Goal: Information Seeking & Learning: Find specific fact

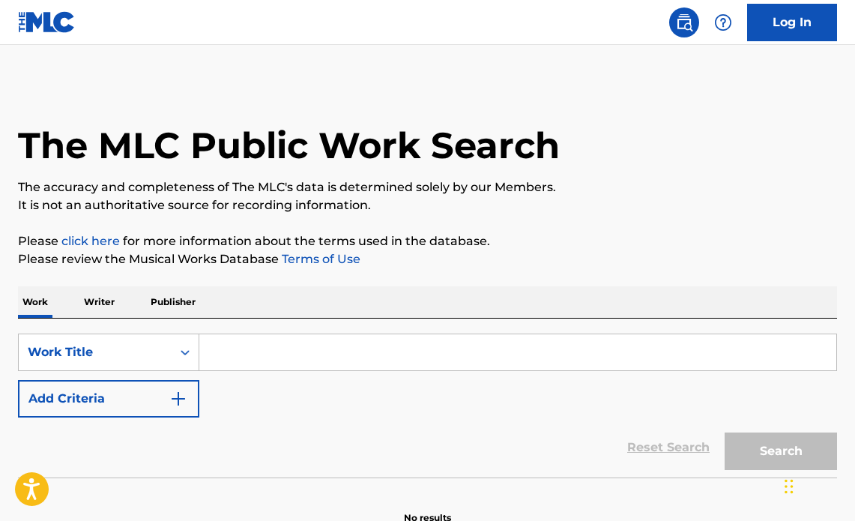
click at [289, 349] on input "Search Form" at bounding box center [517, 352] width 637 height 36
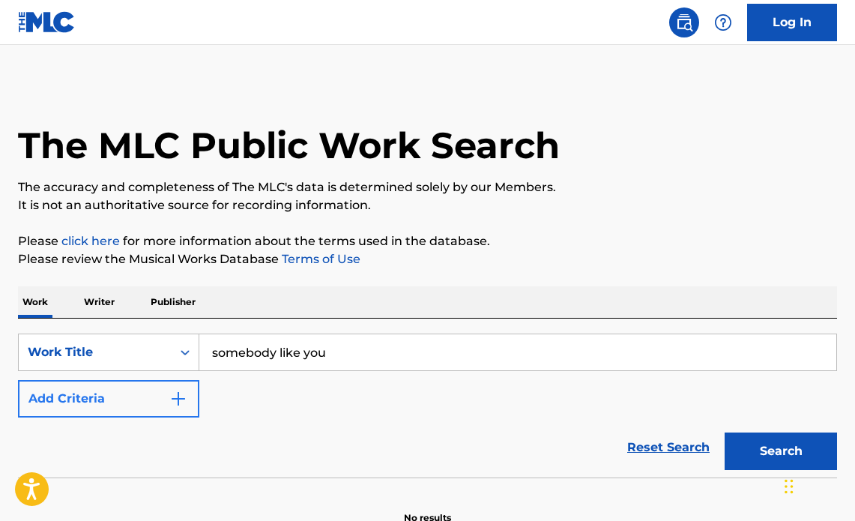
type input "somebody like you"
click at [160, 387] on button "Add Criteria" at bounding box center [108, 398] width 181 height 37
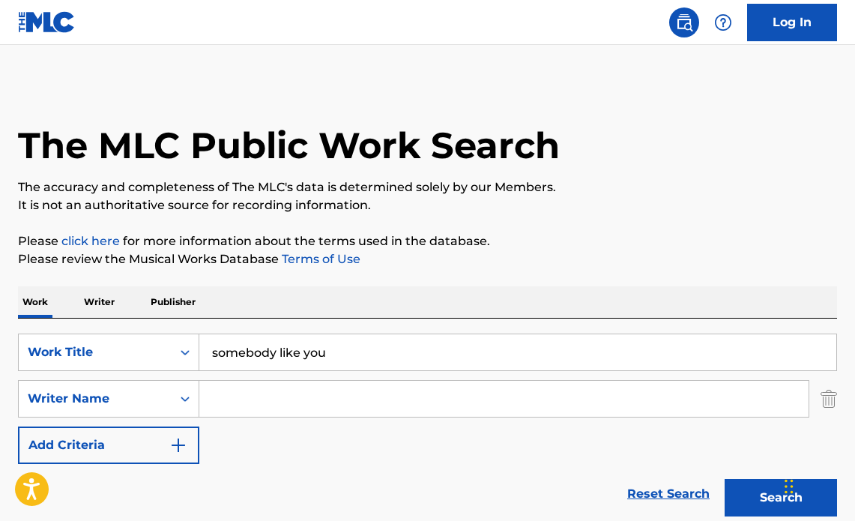
click at [283, 399] on input "Search Form" at bounding box center [503, 399] width 609 height 36
paste input "[PERSON_NAME] [PERSON_NAME]"
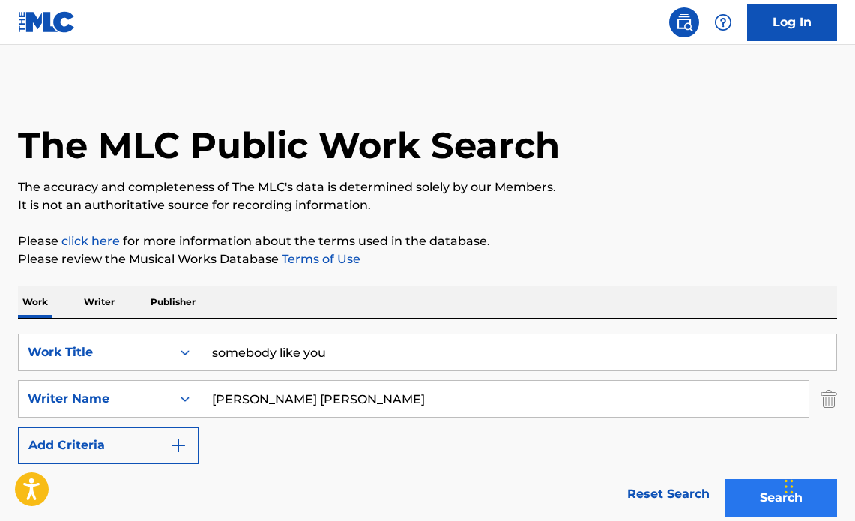
type input "[PERSON_NAME] [PERSON_NAME]"
click at [754, 489] on button "Search" at bounding box center [781, 497] width 112 height 37
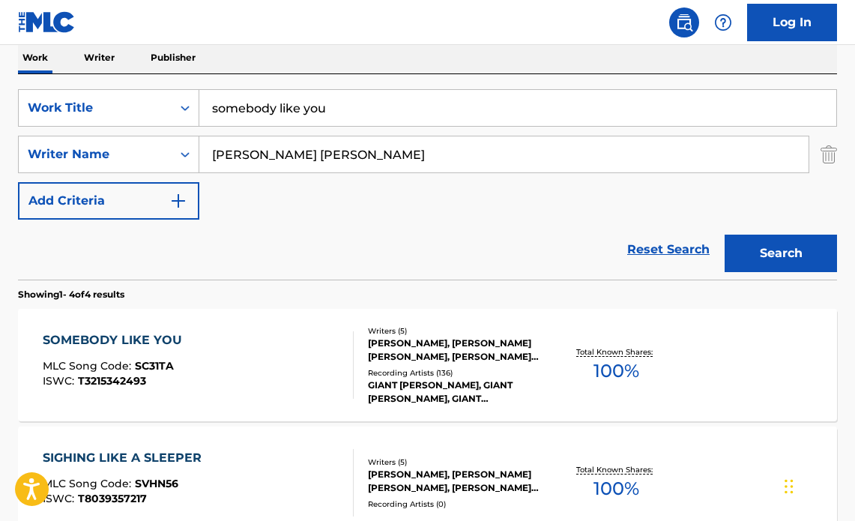
scroll to position [396, 0]
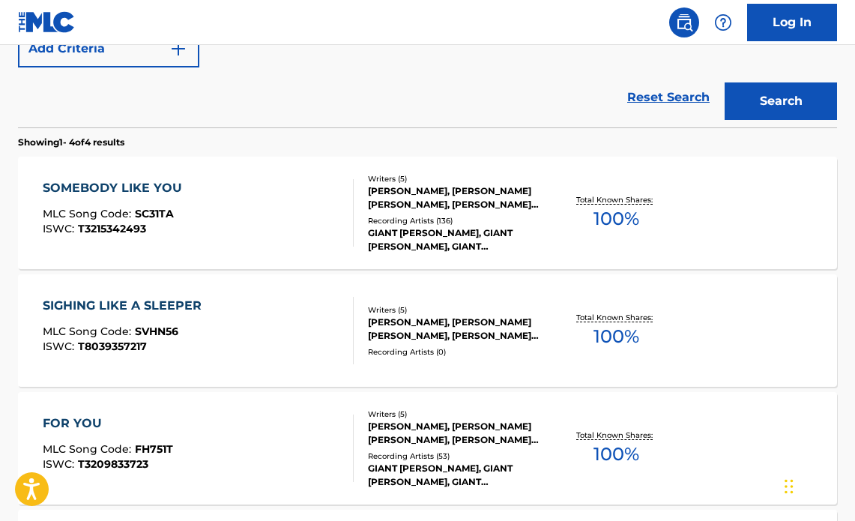
click at [299, 217] on div "SOMEBODY LIKE YOU MLC Song Code : SC31TA ISWC : T3215342493" at bounding box center [198, 212] width 311 height 67
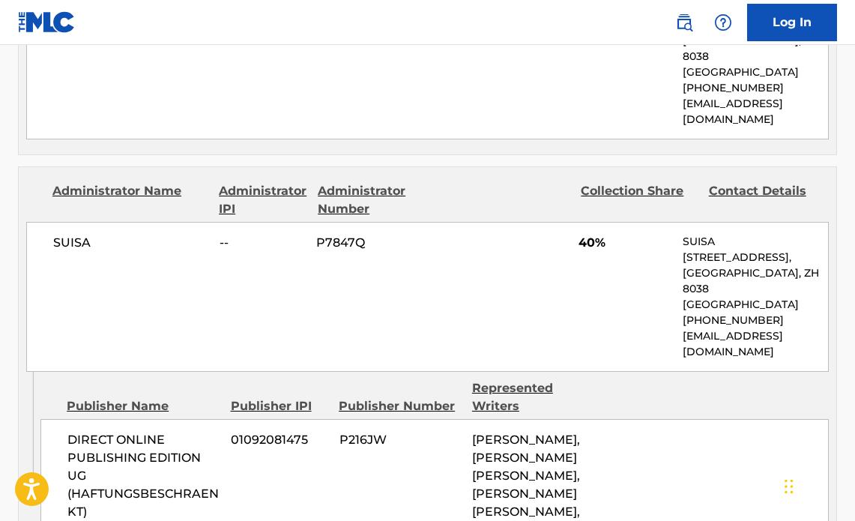
scroll to position [399, 0]
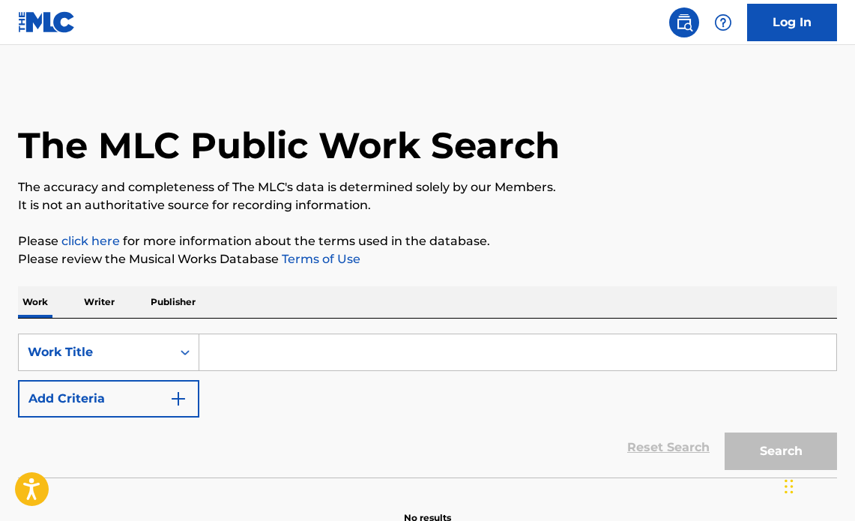
click at [263, 340] on input "Search Form" at bounding box center [517, 352] width 637 height 36
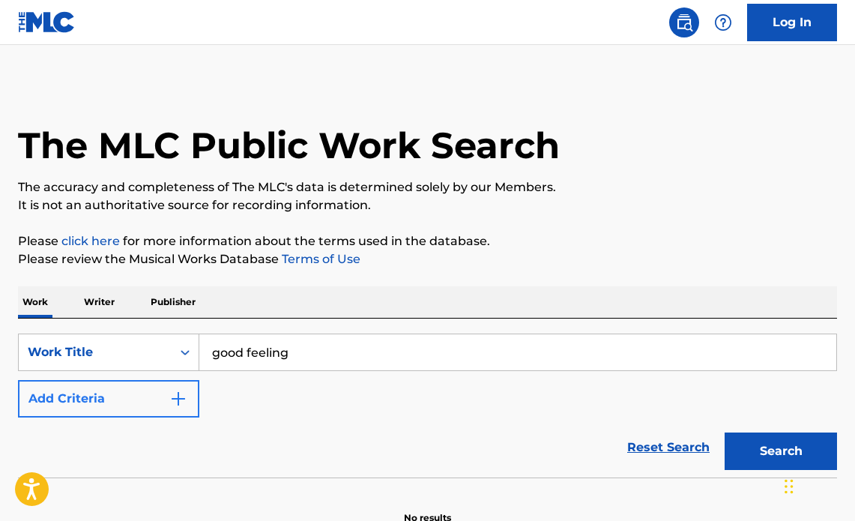
type input "good feeling"
click at [192, 403] on button "Add Criteria" at bounding box center [108, 398] width 181 height 37
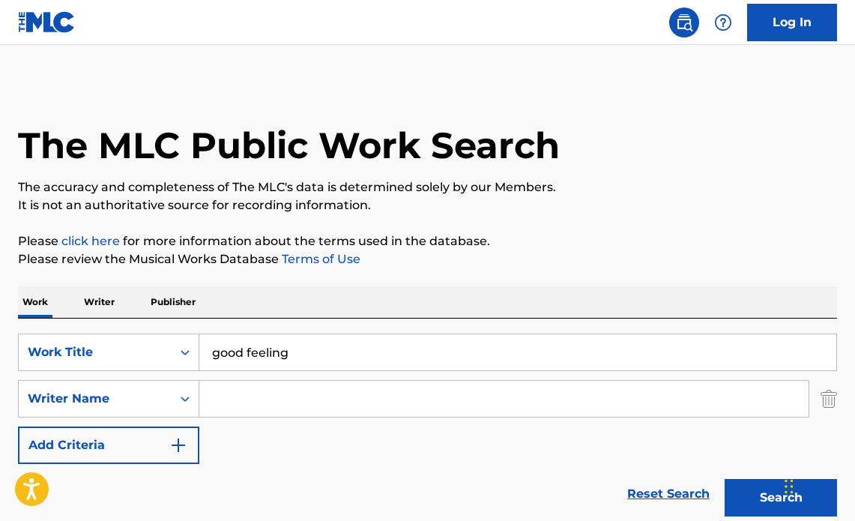
click at [249, 393] on input "Search Form" at bounding box center [503, 399] width 609 height 36
paste input "Feras Margieh"
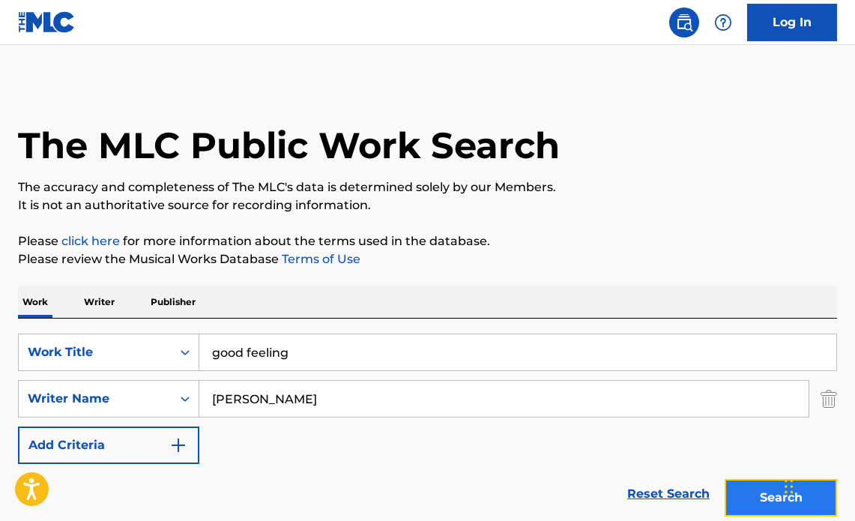
click at [770, 496] on button "Search" at bounding box center [781, 497] width 112 height 37
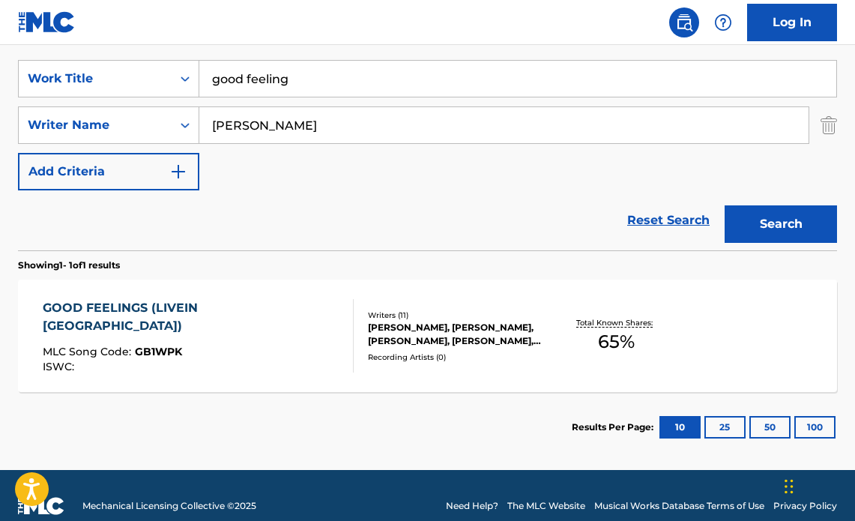
scroll to position [271, 0]
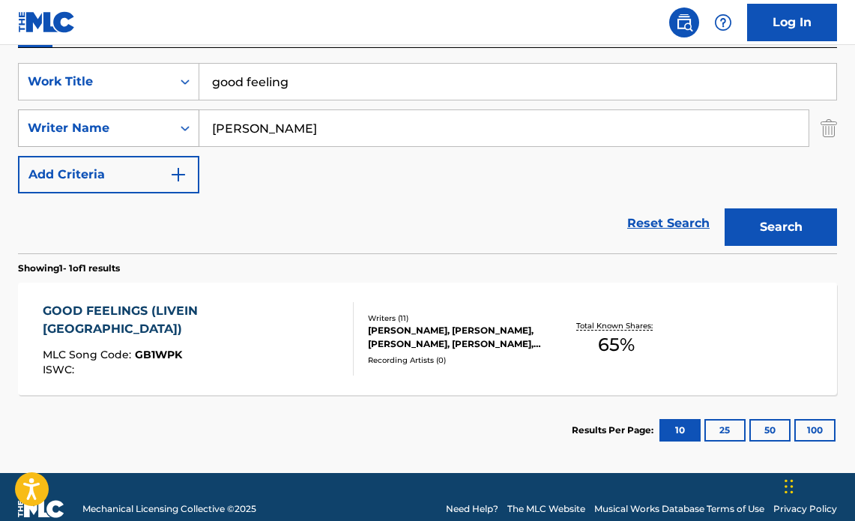
drag, startPoint x: 307, startPoint y: 126, endPoint x: 160, endPoint y: 116, distance: 147.2
click at [160, 116] on div "SearchWithCriteriabfc65390-8278-4127-aacd-11f3c256edce Writer Name Feras Margieh" at bounding box center [427, 127] width 819 height 37
type input "chris martin"
click at [725, 208] on button "Search" at bounding box center [781, 226] width 112 height 37
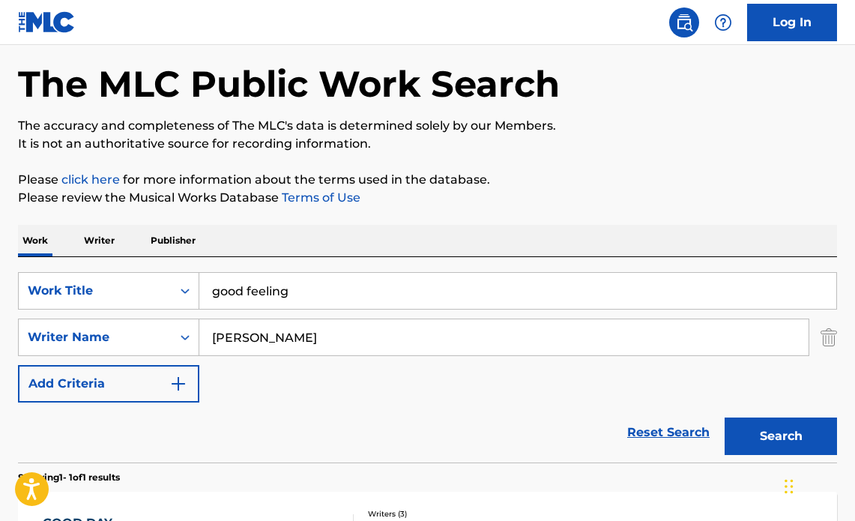
scroll to position [0, 0]
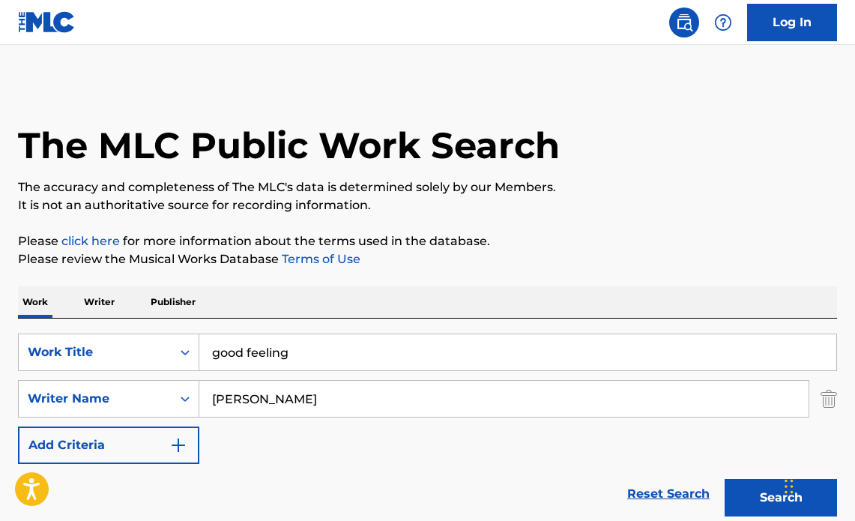
click at [306, 357] on input "good feeling" at bounding box center [517, 352] width 637 height 36
type input "good feelings"
click at [755, 498] on button "Search" at bounding box center [781, 497] width 112 height 37
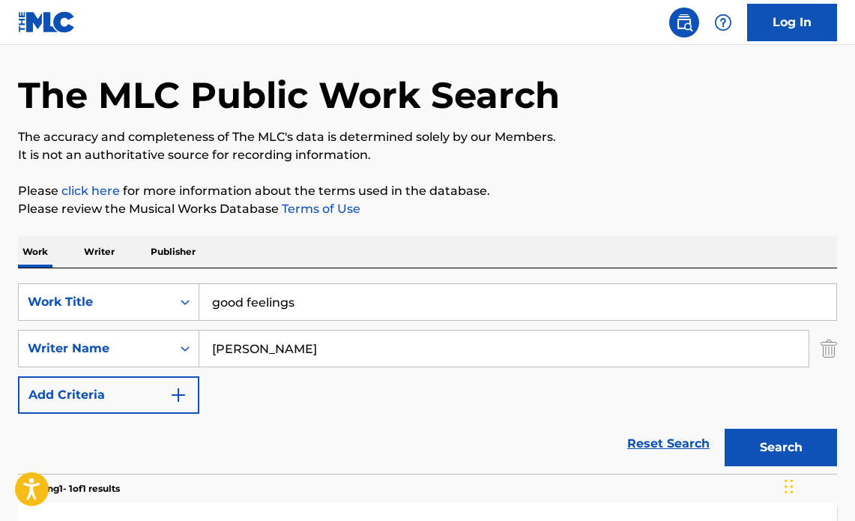
scroll to position [295, 0]
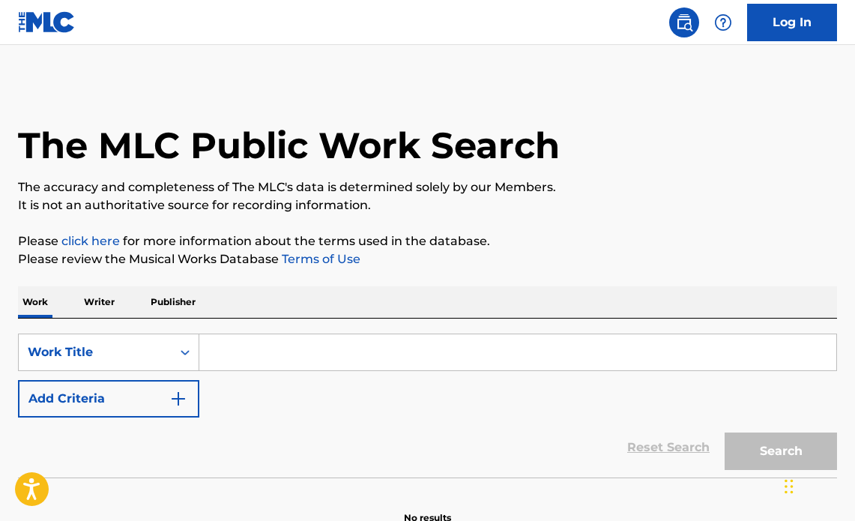
click at [203, 354] on input "Search Form" at bounding box center [517, 352] width 637 height 36
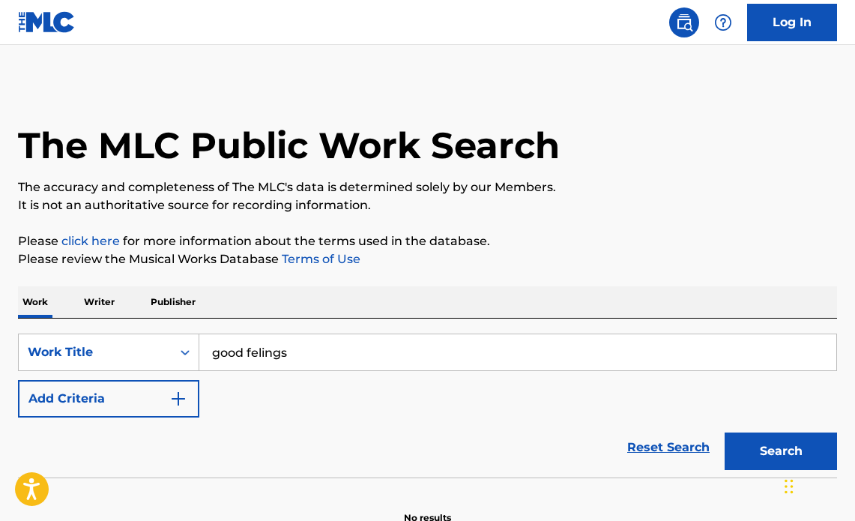
click at [254, 353] on input "good felings" at bounding box center [517, 352] width 637 height 36
type input "good feelings"
click at [163, 397] on button "Add Criteria" at bounding box center [108, 398] width 181 height 37
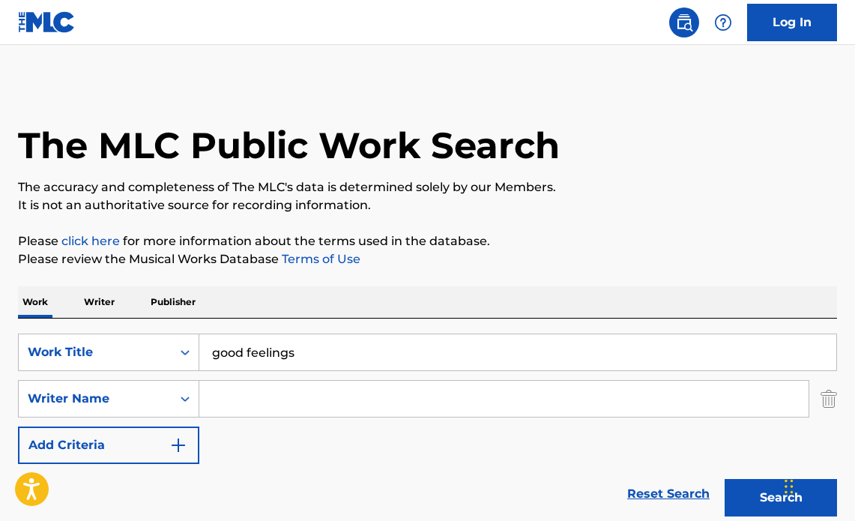
click at [253, 396] on input "Search Form" at bounding box center [503, 399] width 609 height 36
paste input "Andrew Taggart"
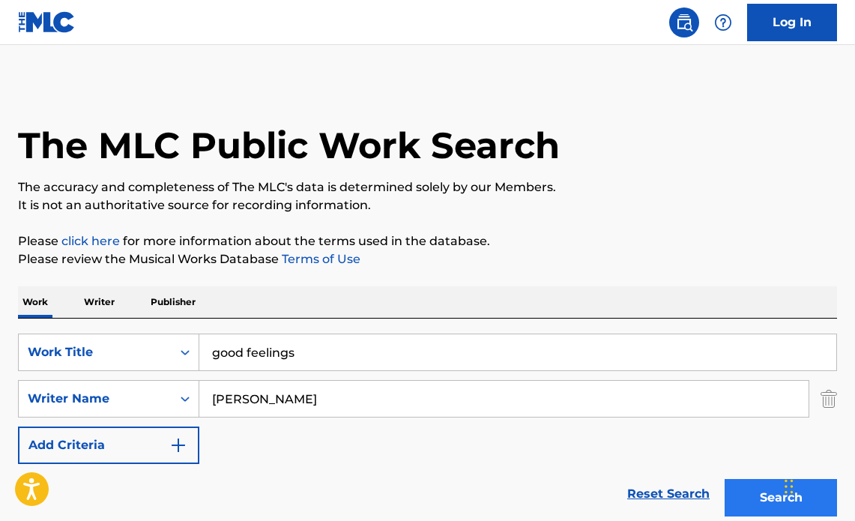
type input "Andrew Taggart"
click at [755, 480] on button "Search" at bounding box center [781, 497] width 112 height 37
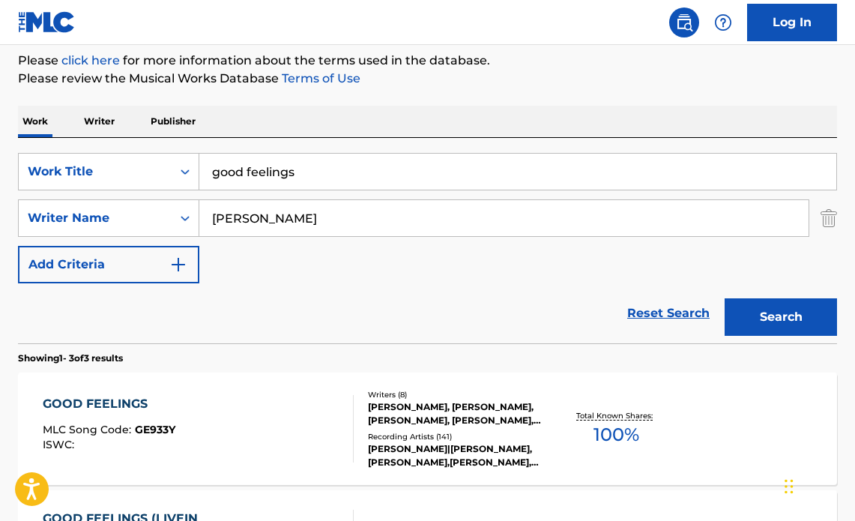
scroll to position [221, 0]
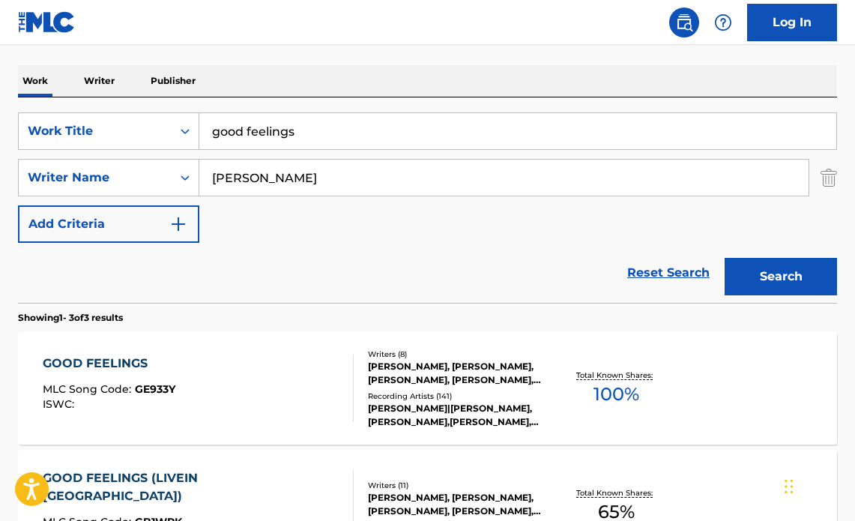
click at [224, 381] on div "GOOD FEELINGS MLC Song Code : GE933Y ISWC :" at bounding box center [198, 387] width 311 height 67
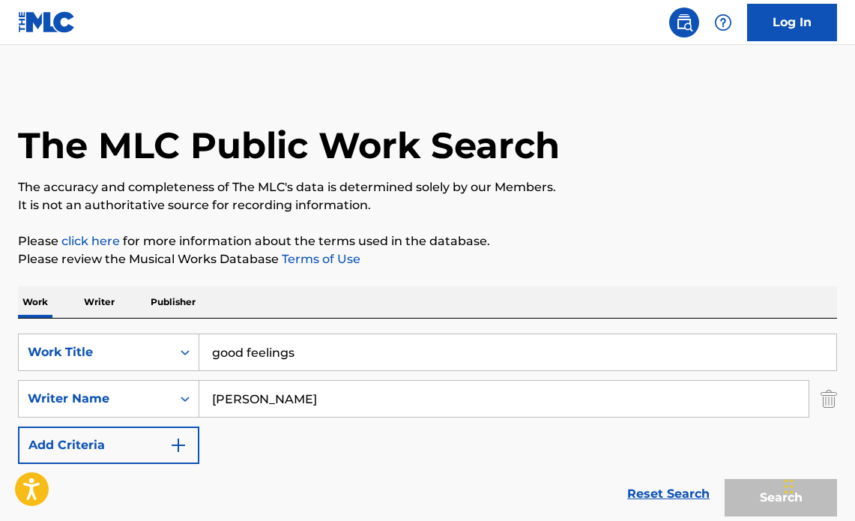
scroll to position [221, 0]
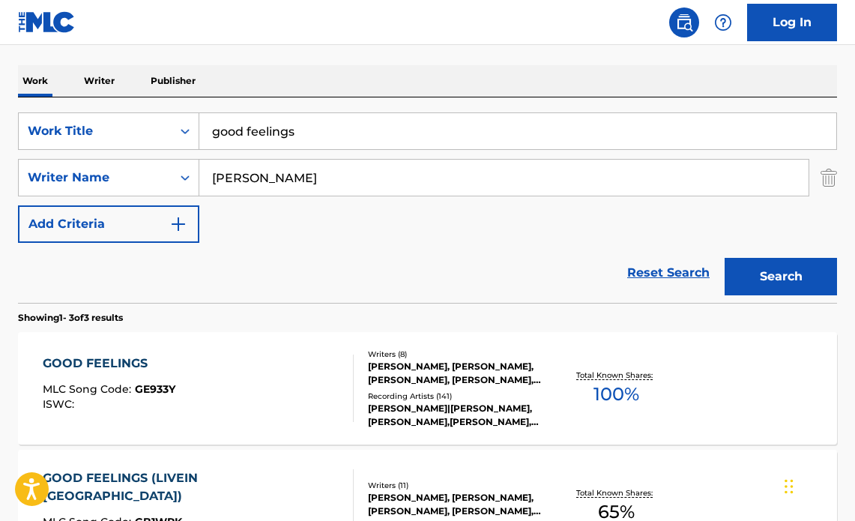
drag, startPoint x: 254, startPoint y: 121, endPoint x: 140, endPoint y: 103, distance: 115.4
click at [140, 103] on div "SearchWithCriteria81479b22-d0ed-43fb-b6ee-c5320a135e71 Work Title good feelings…" at bounding box center [427, 199] width 819 height 205
paste input "Clearly"
type input "Clearly"
drag, startPoint x: 336, startPoint y: 180, endPoint x: 160, endPoint y: 163, distance: 176.9
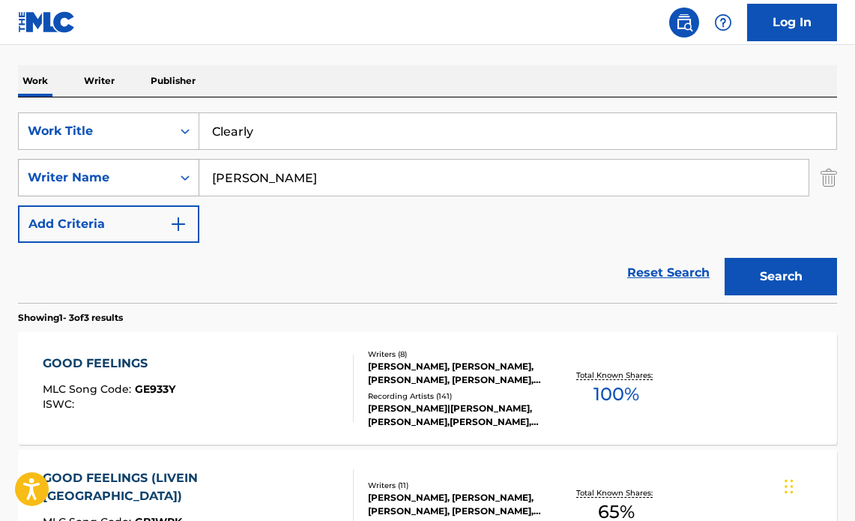
click at [160, 163] on div "SearchWithCriteriacc20e42a-1ba4-4165-b196-e2494ef960dd Writer Name Andrew Tagga…" at bounding box center [427, 177] width 819 height 37
paste input "Jon Levine"
type input "Jon Levine"
click at [742, 277] on button "Search" at bounding box center [781, 276] width 112 height 37
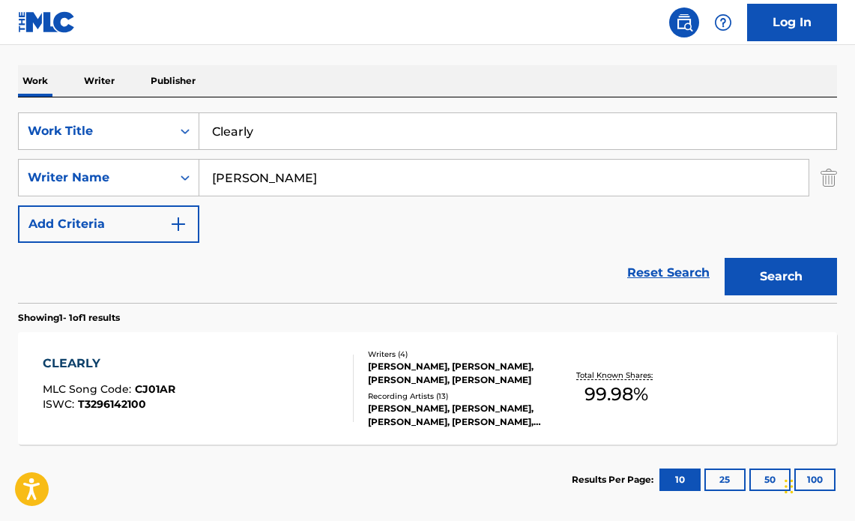
click at [314, 384] on div "CLEARLY MLC Song Code : CJ01AR ISWC : T3296142100" at bounding box center [198, 387] width 311 height 67
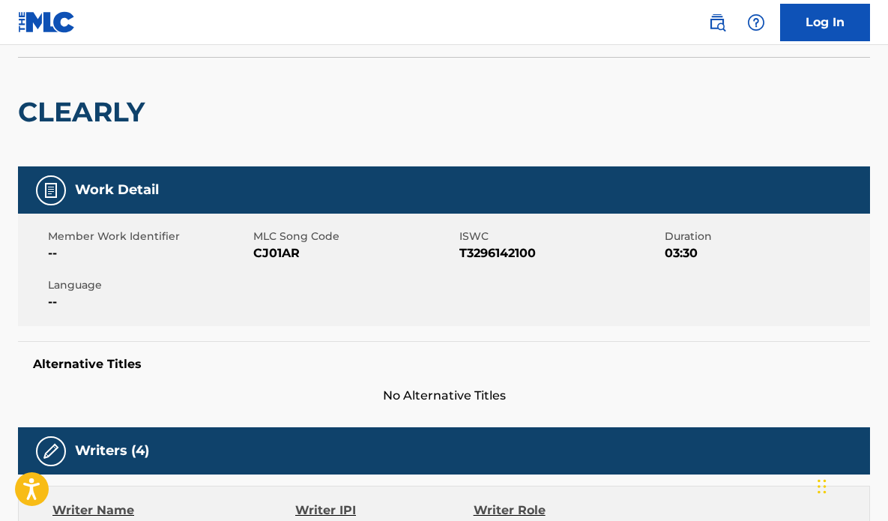
scroll to position [91, 0]
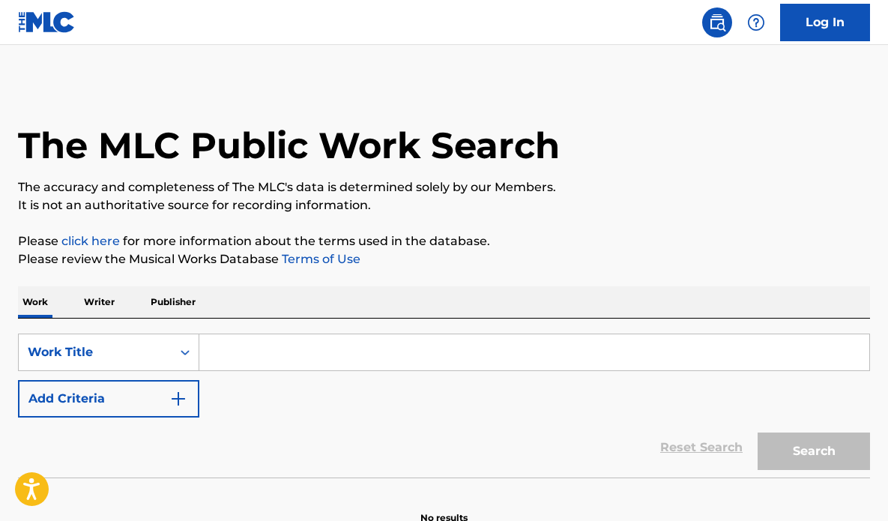
click at [328, 350] on input "Search Form" at bounding box center [534, 352] width 670 height 36
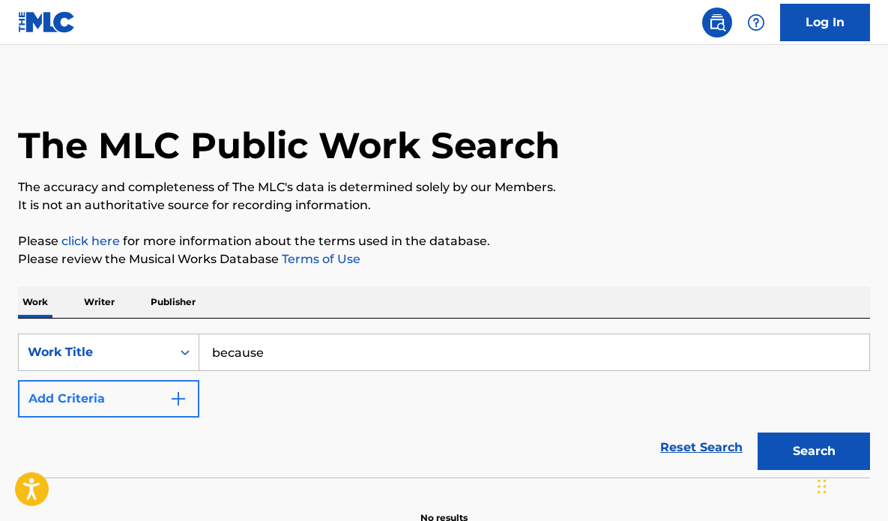
type input "because"
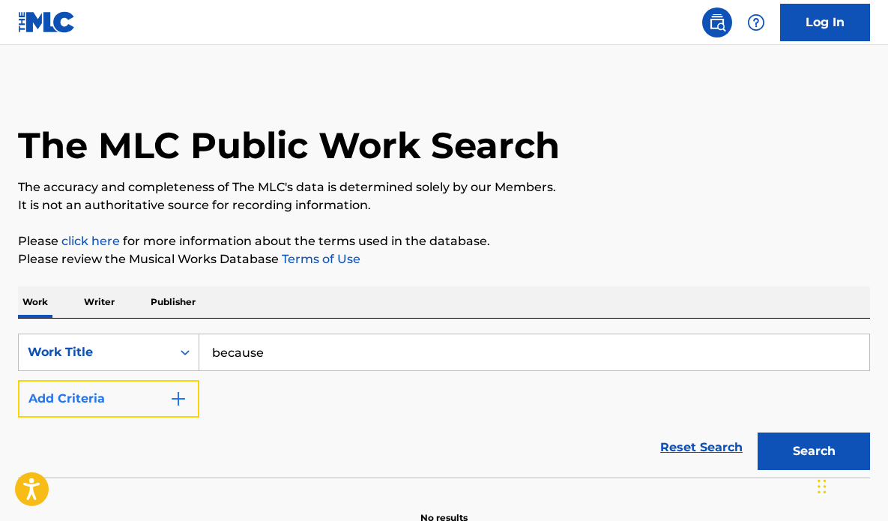
click at [171, 403] on img "Search Form" at bounding box center [178, 399] width 18 height 18
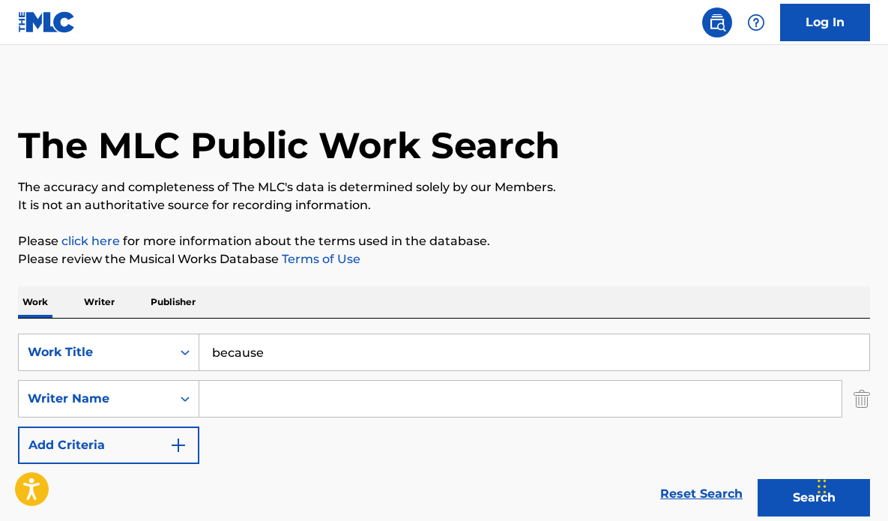
click at [263, 394] on input "Search Form" at bounding box center [520, 399] width 642 height 36
paste input "Maren Larae Morris"
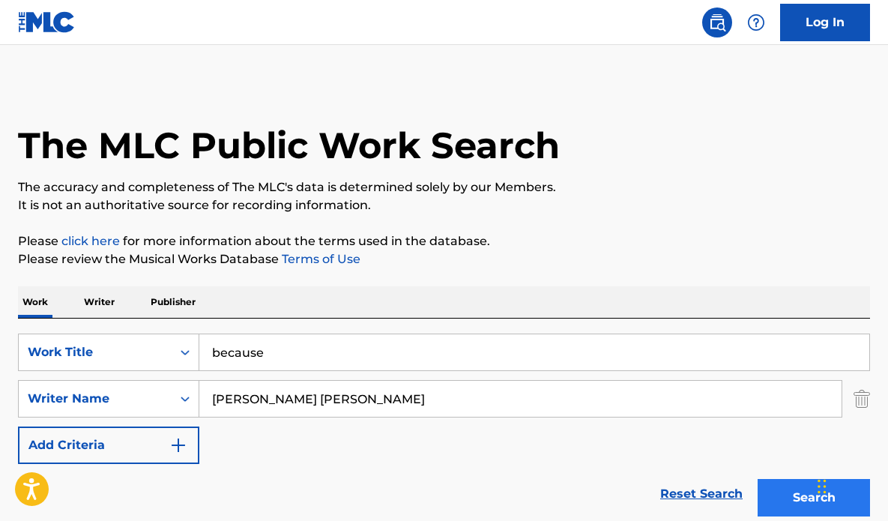
type input "Maren Larae Morris"
click at [785, 483] on button "Search" at bounding box center [814, 497] width 112 height 37
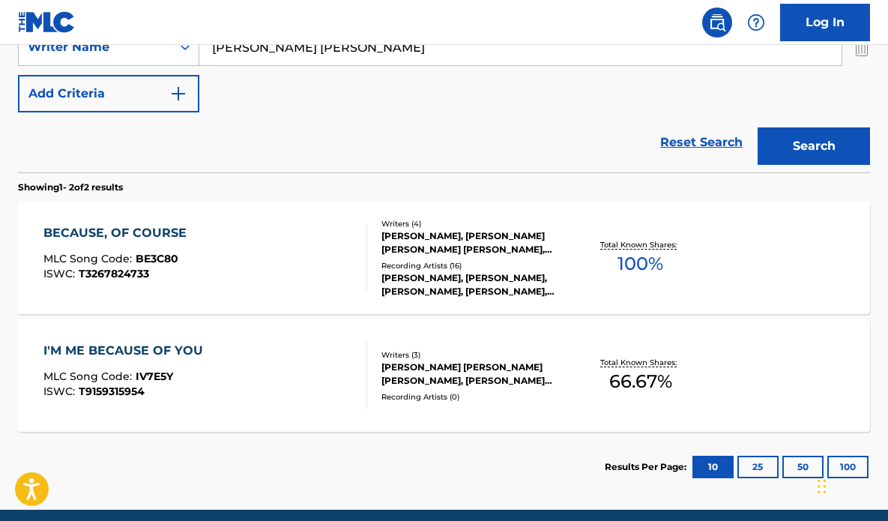
scroll to position [360, 0]
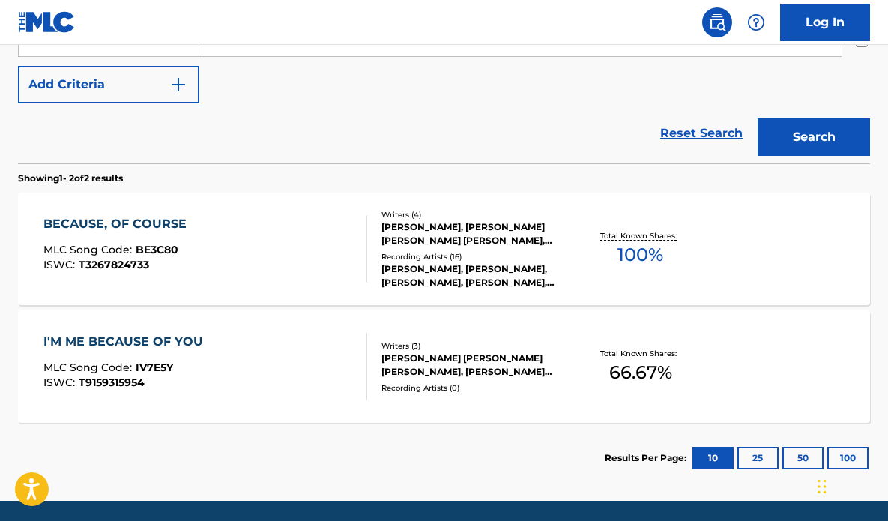
click at [318, 216] on div "BECAUSE, OF COURSE MLC Song Code : BE3C80 ISWC : T3267824733" at bounding box center [205, 248] width 324 height 67
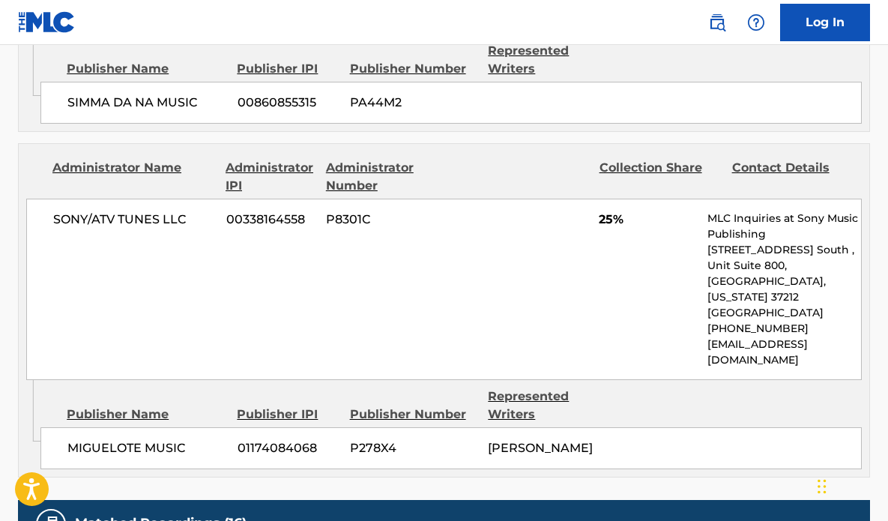
scroll to position [2235, 0]
